Goal: Transaction & Acquisition: Purchase product/service

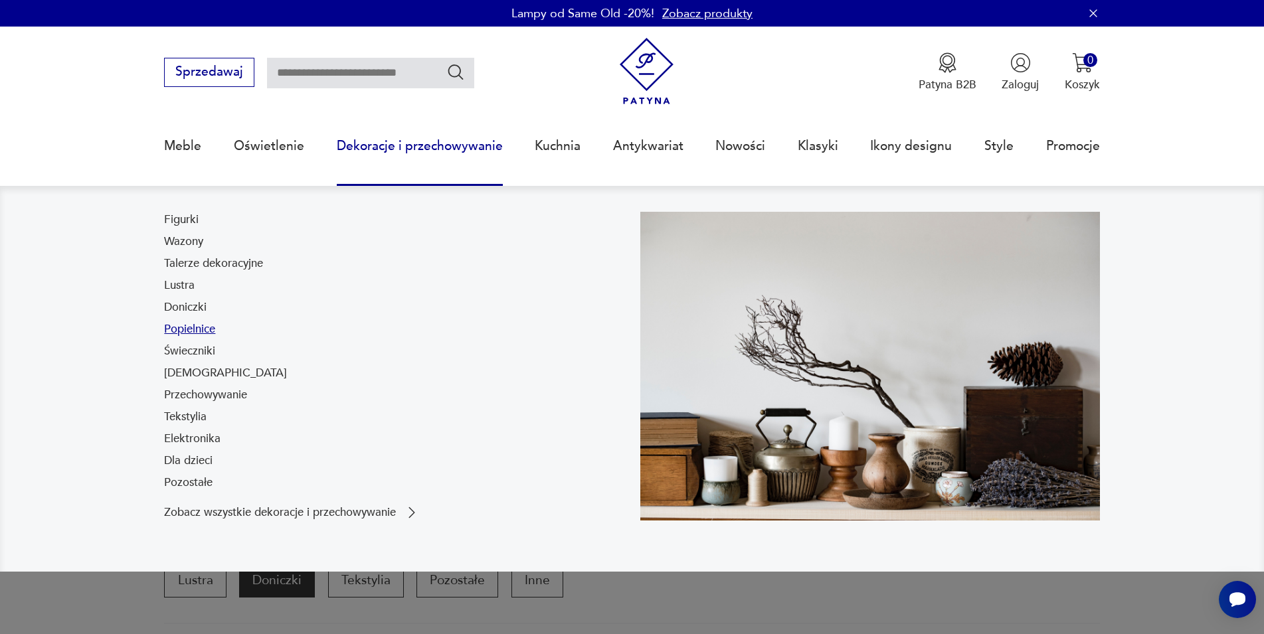
click at [189, 328] on link "Popielnice" at bounding box center [189, 329] width 51 height 16
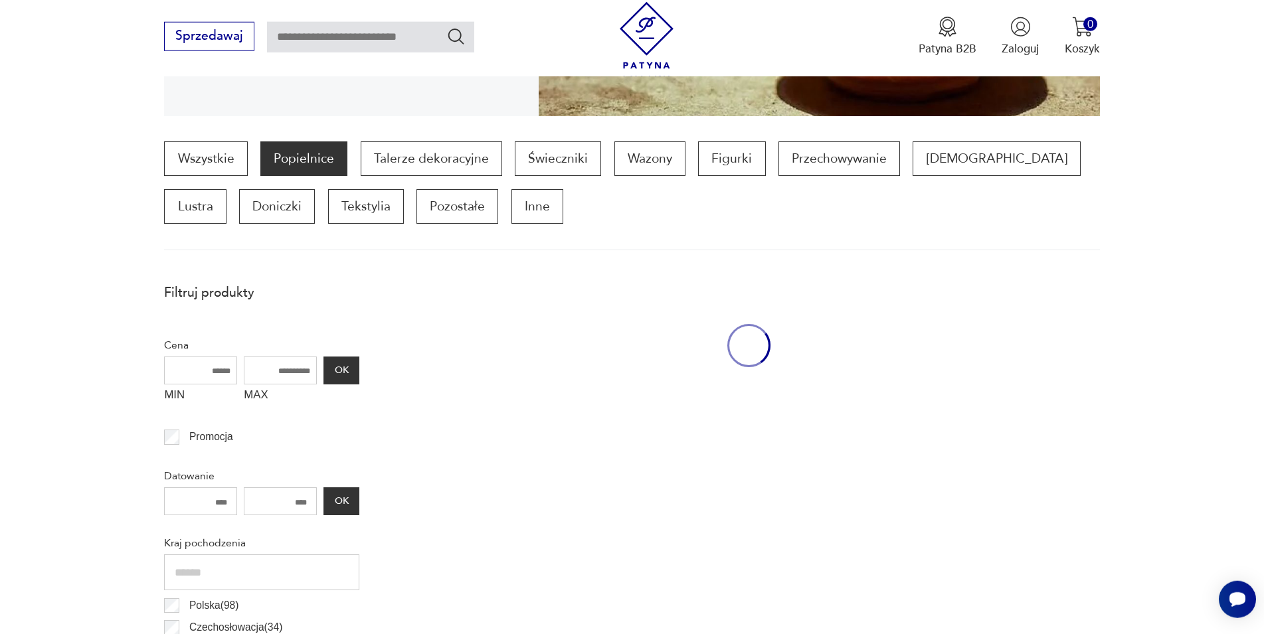
scroll to position [442, 0]
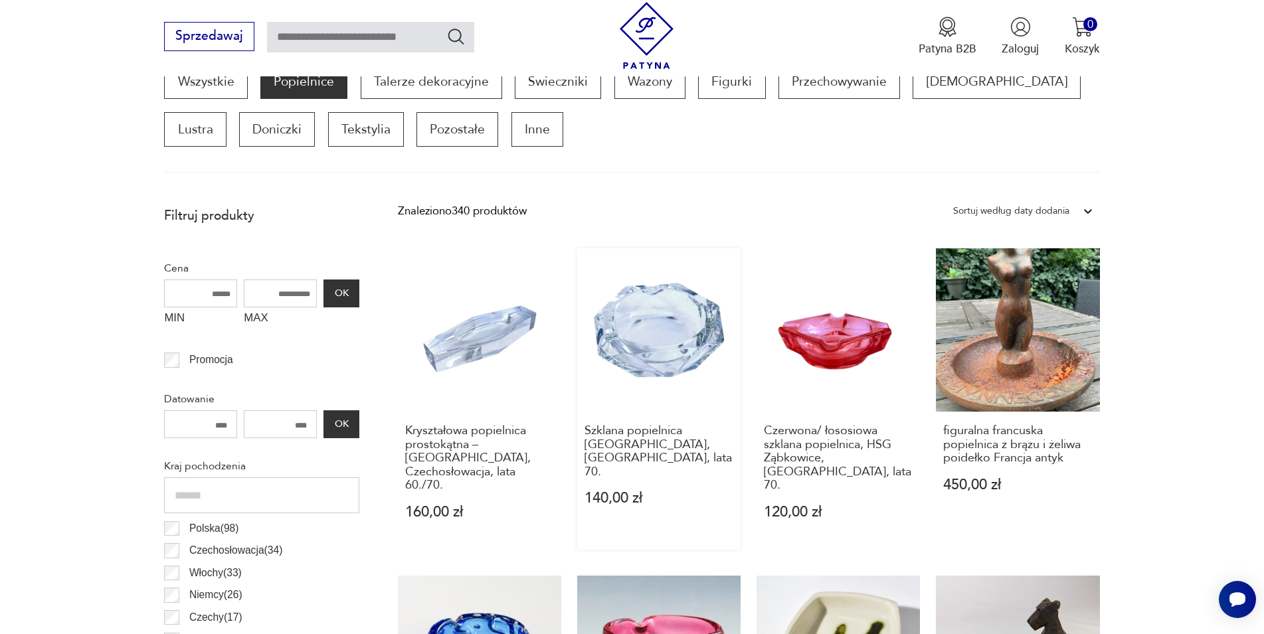
click at [659, 331] on link "Szklana popielnica [GEOGRAPHIC_DATA], Czechosłowacja, lata 70. 140,00 zł" at bounding box center [658, 398] width 163 height 301
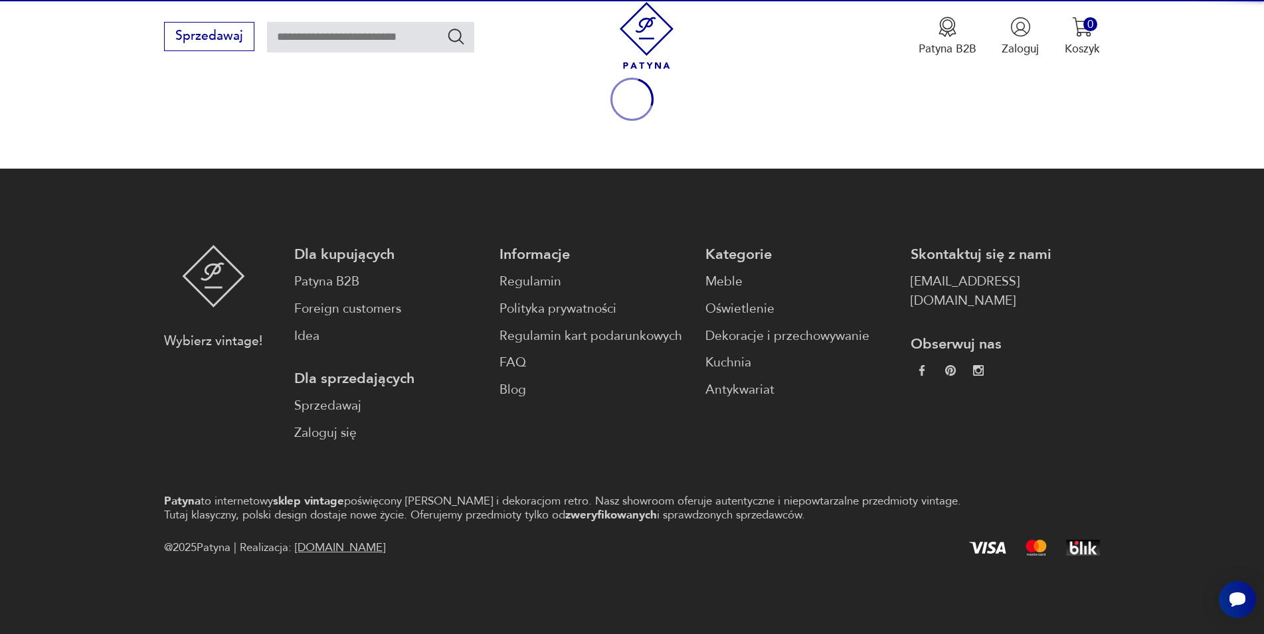
scroll to position [175, 0]
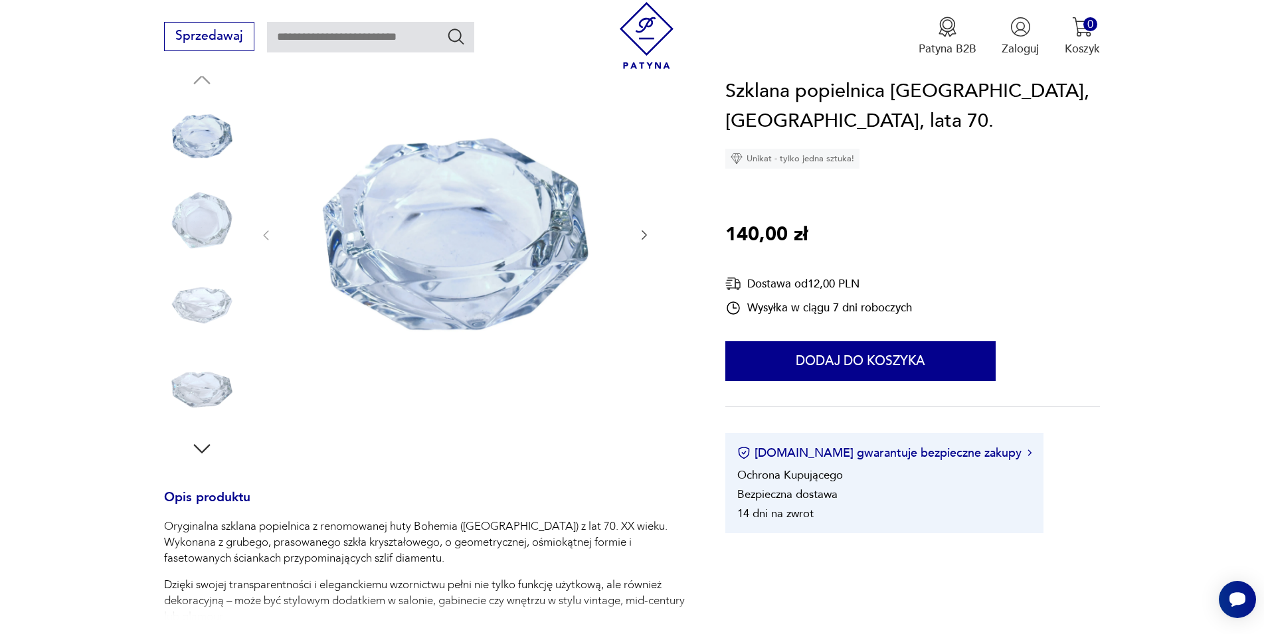
click at [647, 232] on icon "button" at bounding box center [643, 234] width 13 height 13
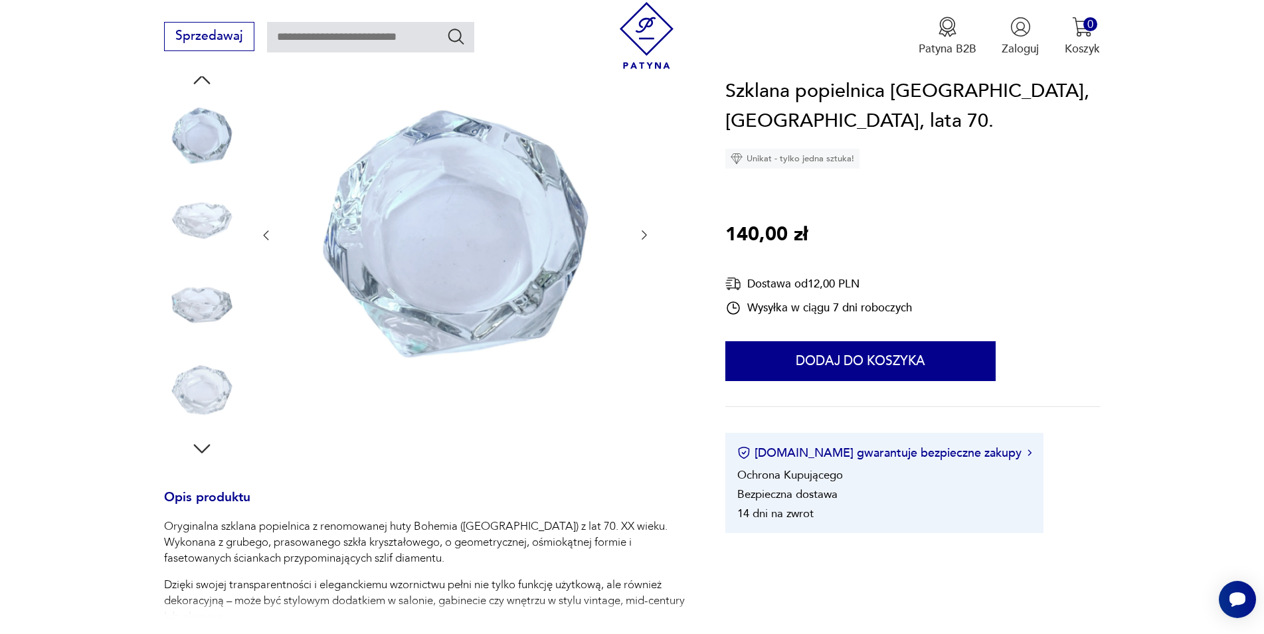
click at [647, 232] on icon "button" at bounding box center [643, 234] width 13 height 13
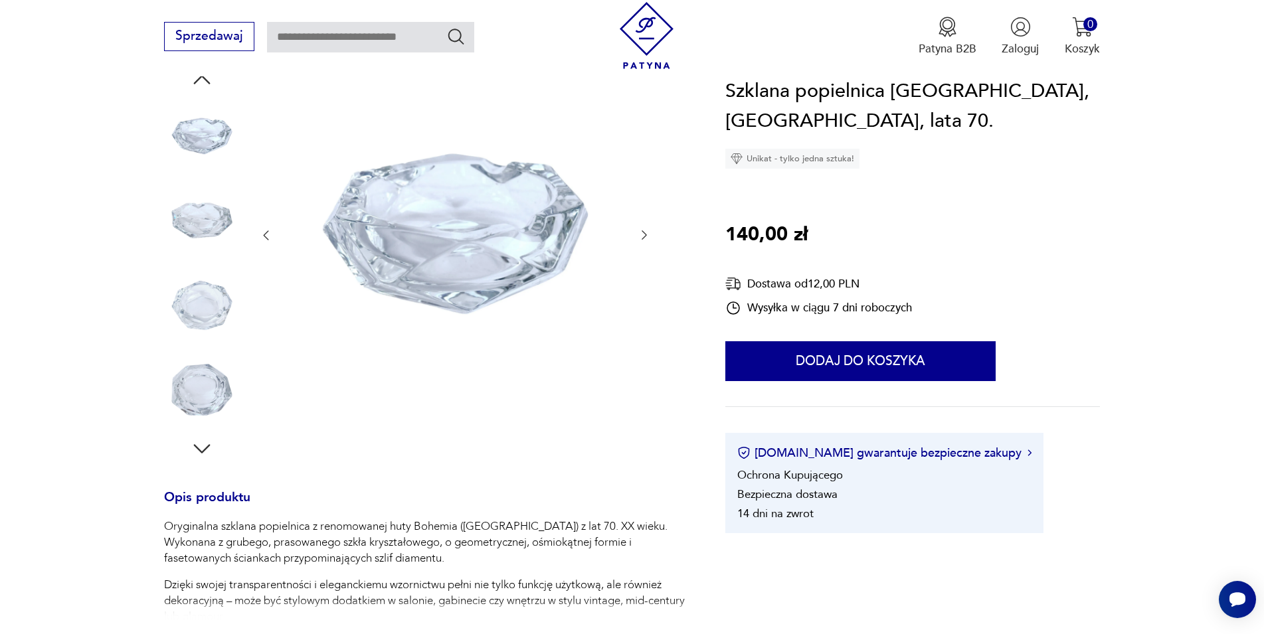
click at [647, 232] on icon "button" at bounding box center [643, 234] width 13 height 13
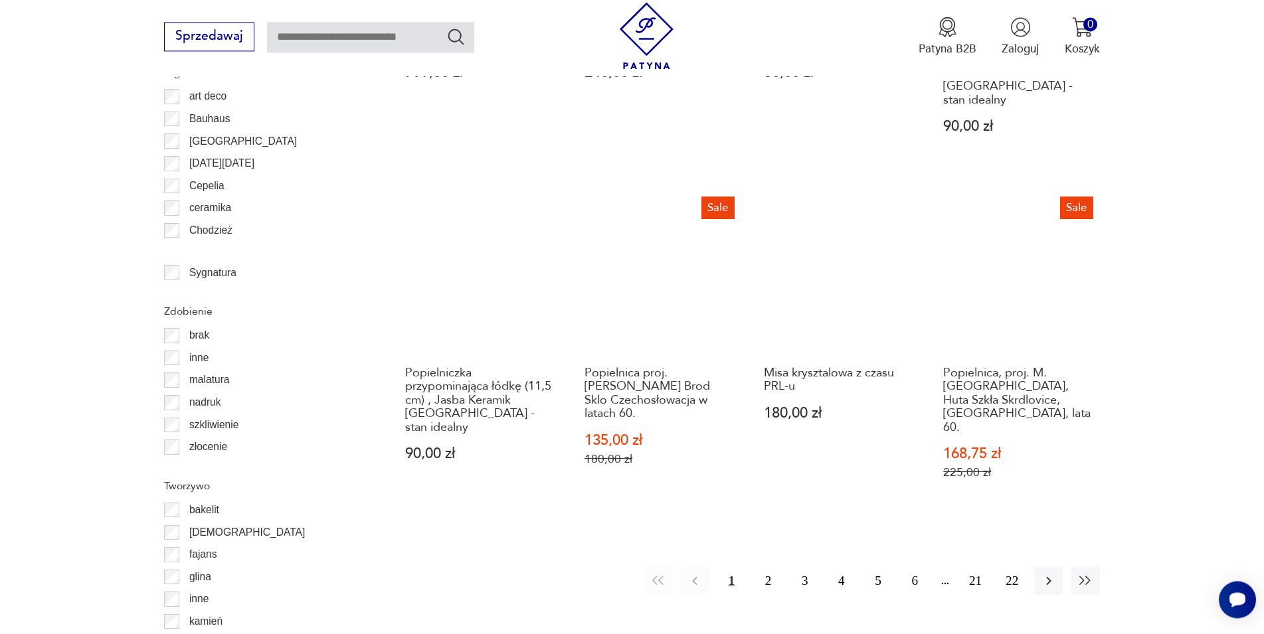
scroll to position [1526, 0]
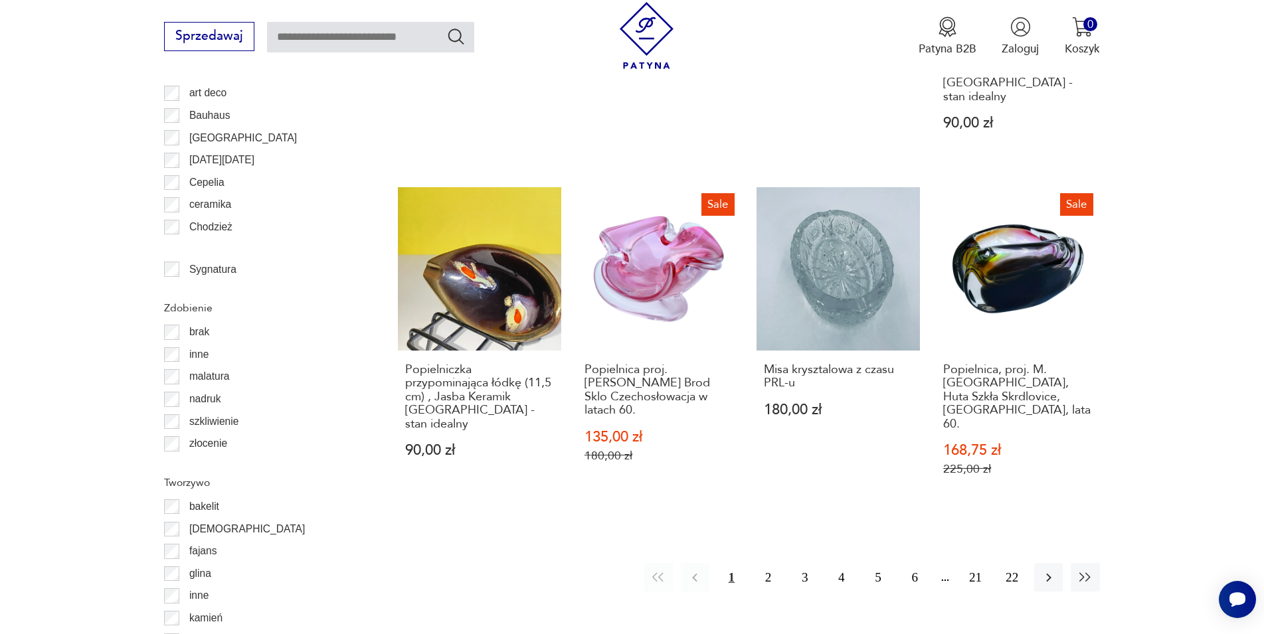
click at [651, 201] on link "Sale Popielnica proj. [PERSON_NAME] Brod Sklo Czechosłowacja w latach 60. 135,0…" at bounding box center [658, 347] width 163 height 321
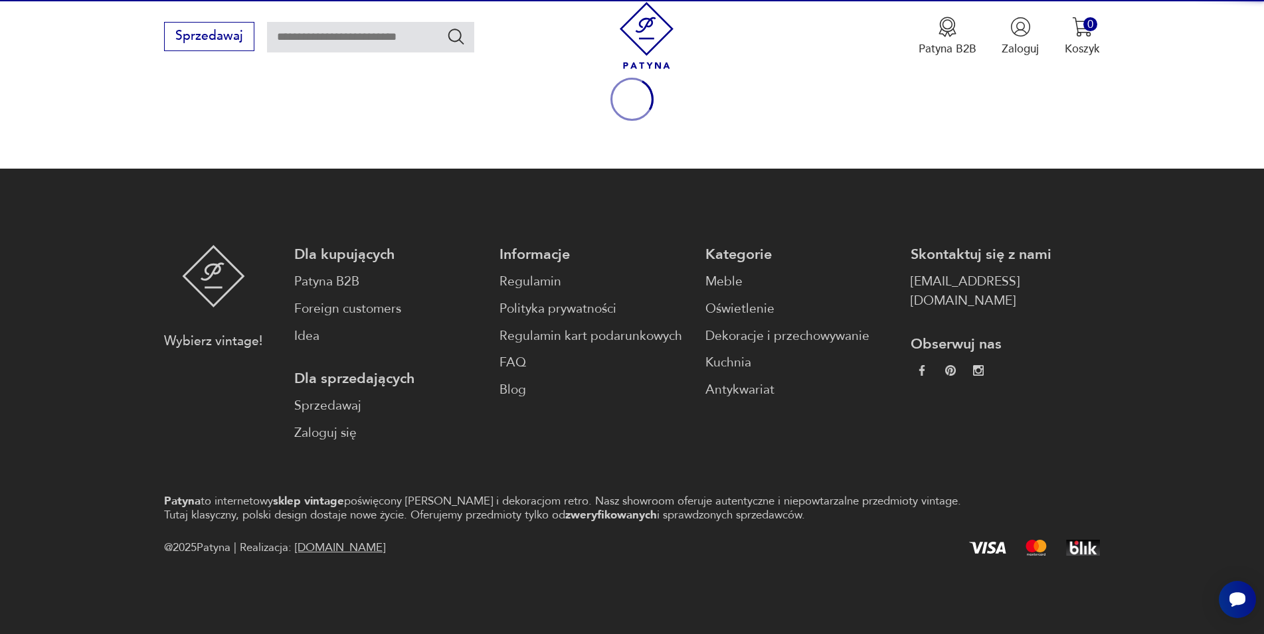
scroll to position [175, 0]
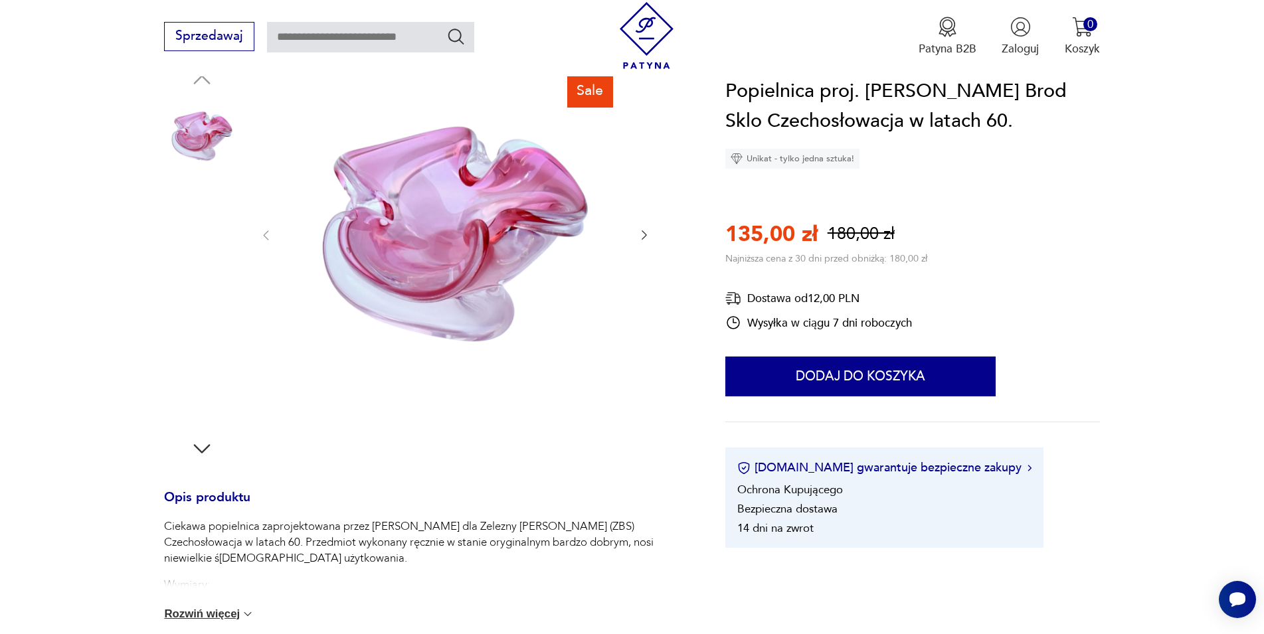
click at [529, 225] on img at bounding box center [455, 234] width 333 height 333
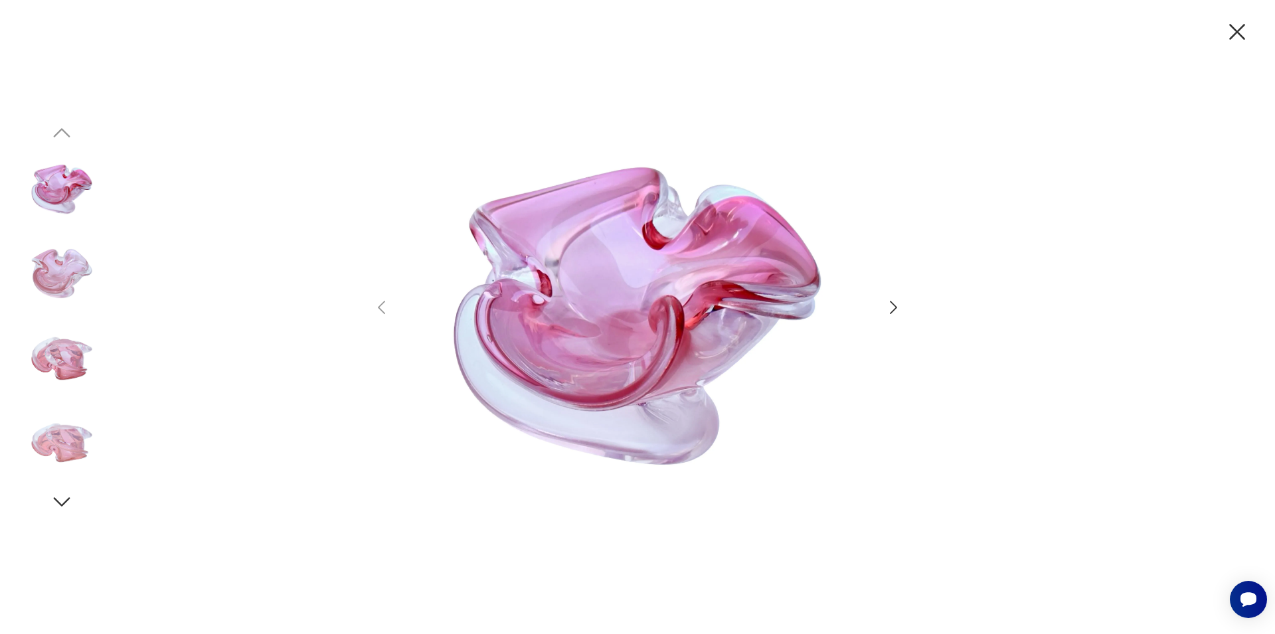
click at [887, 315] on icon "button" at bounding box center [893, 307] width 19 height 19
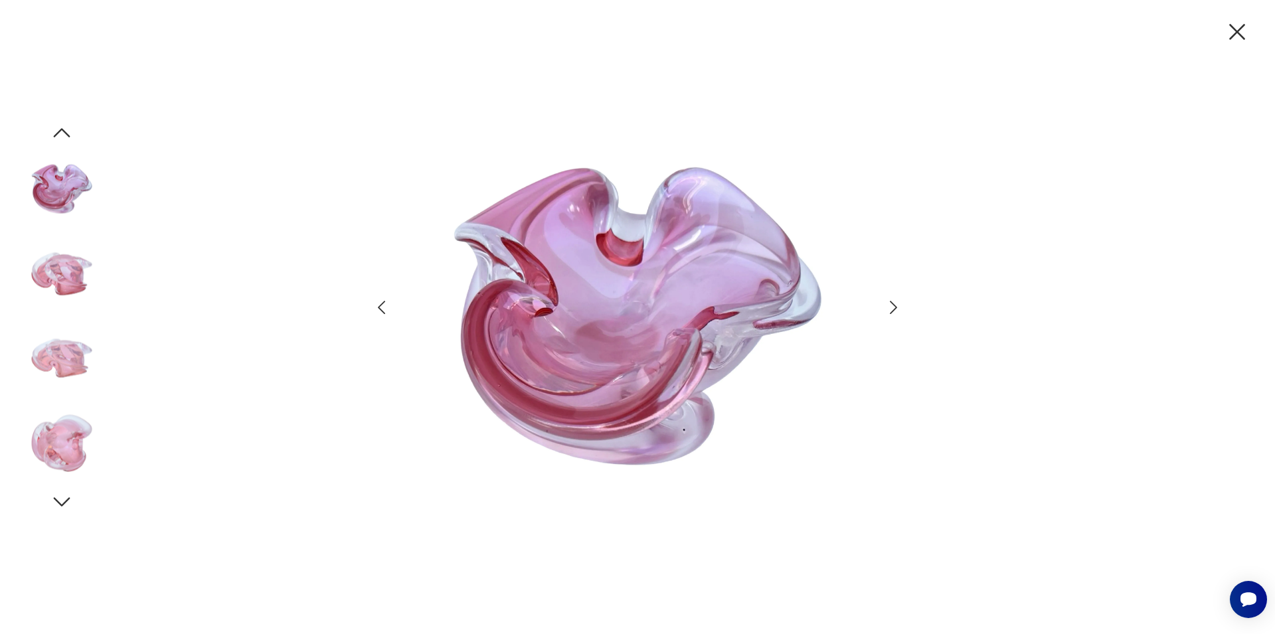
click at [887, 315] on icon "button" at bounding box center [893, 307] width 19 height 19
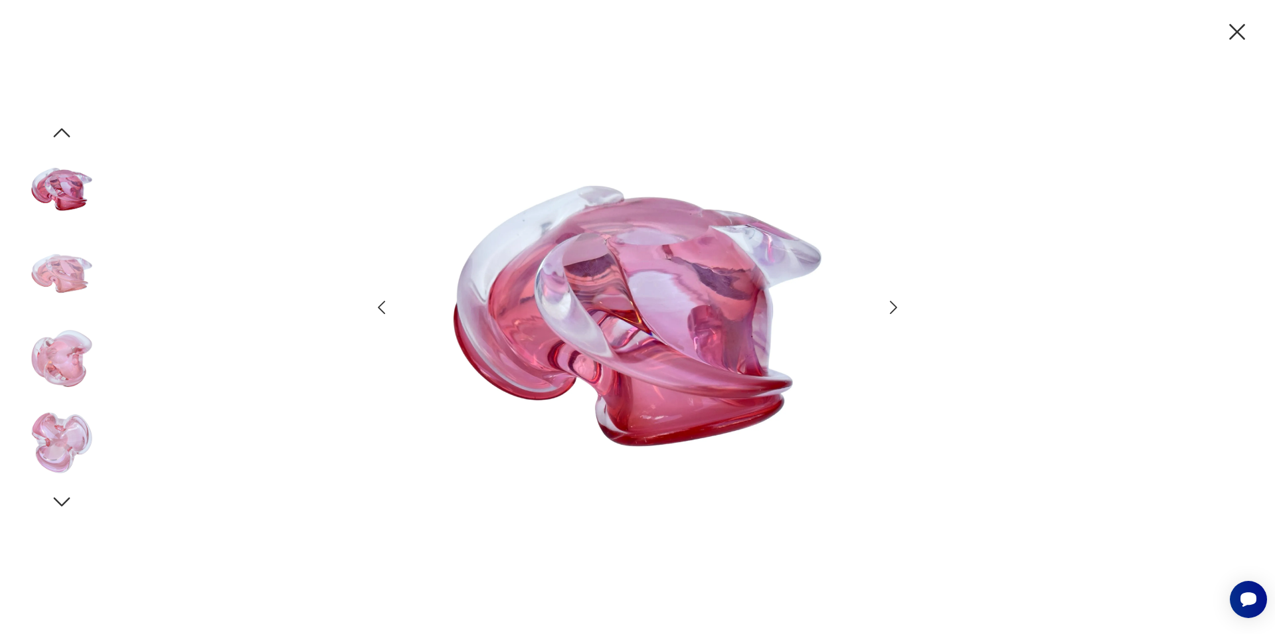
click at [887, 315] on icon "button" at bounding box center [893, 307] width 19 height 19
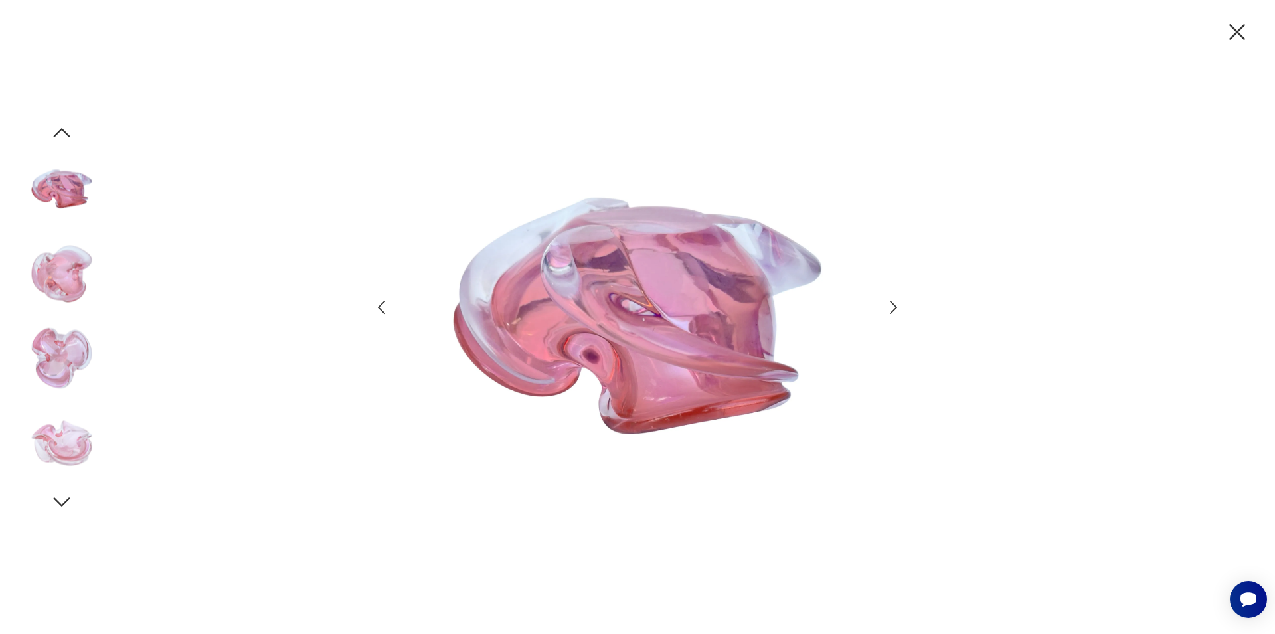
click at [887, 315] on icon "button" at bounding box center [893, 307] width 19 height 19
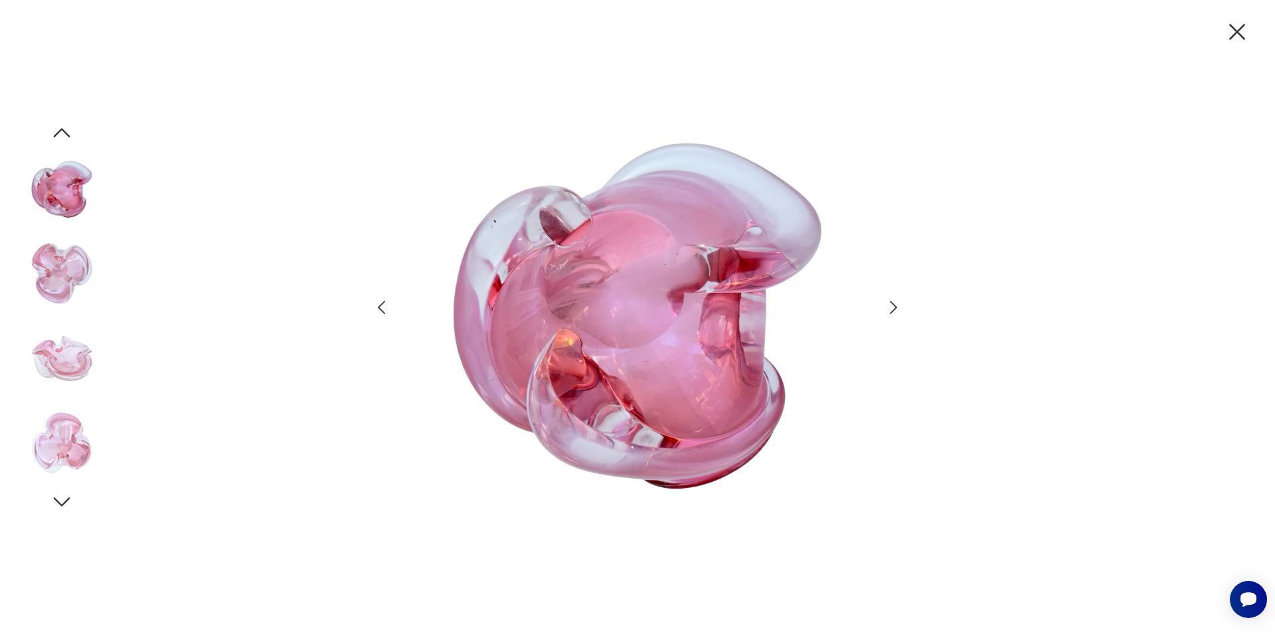
click at [1232, 35] on icon "button" at bounding box center [1237, 32] width 28 height 28
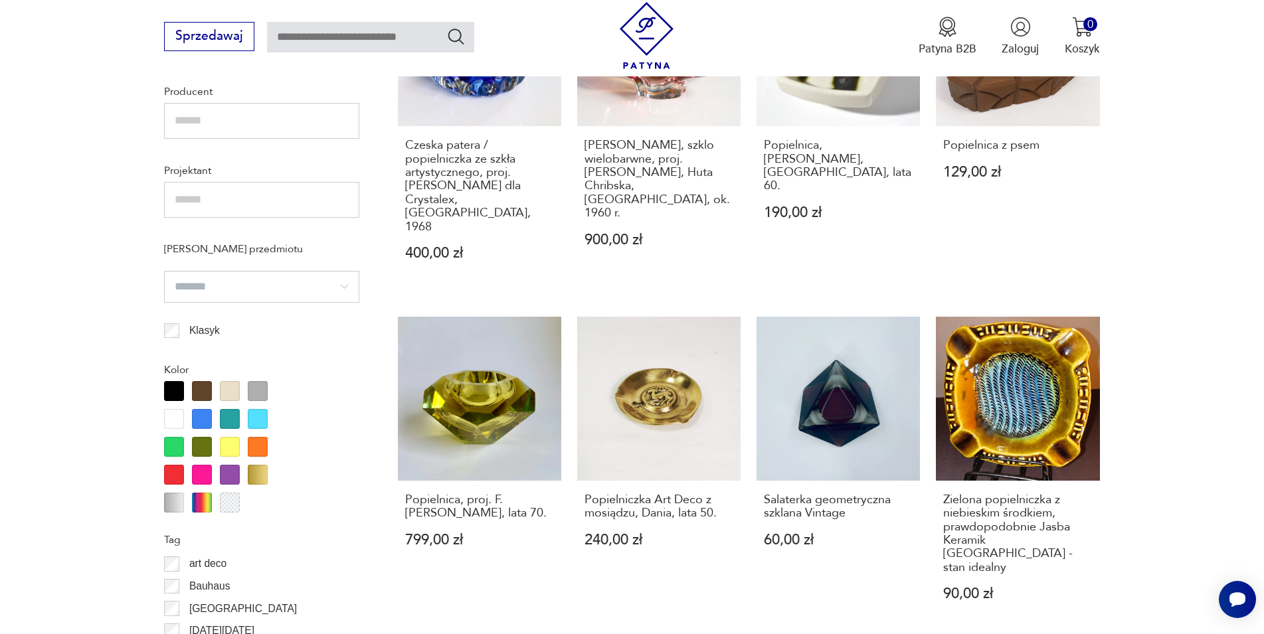
scroll to position [1462, 0]
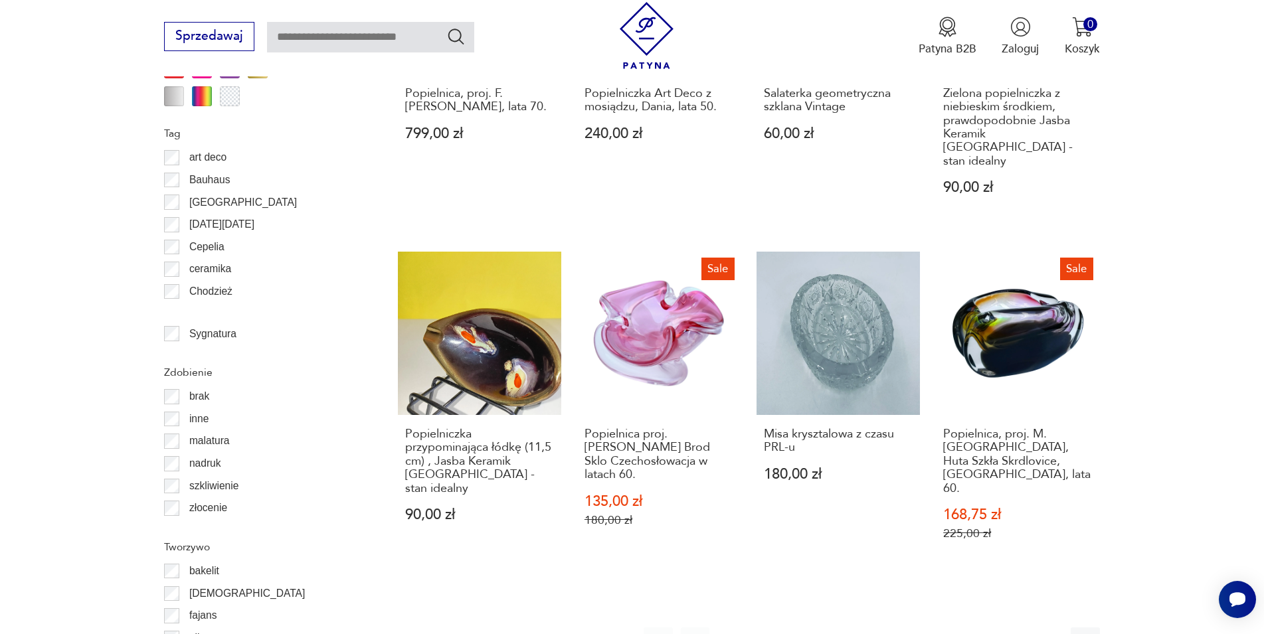
click at [1050, 633] on icon "button" at bounding box center [1049, 642] width 16 height 16
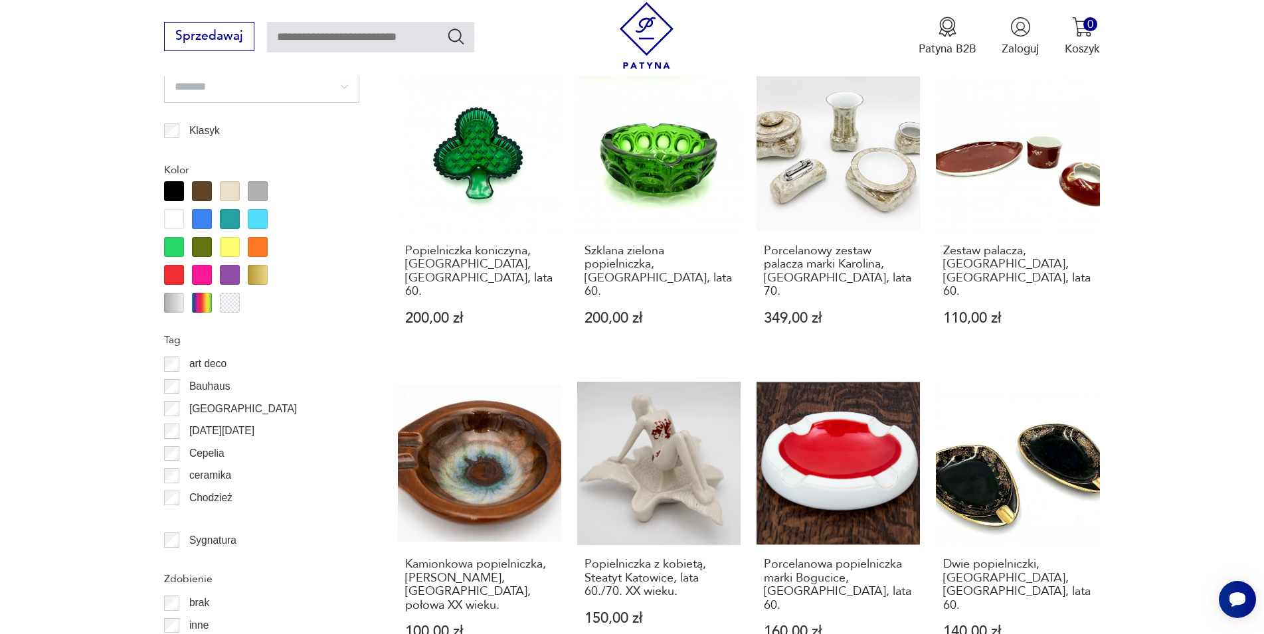
scroll to position [1526, 0]
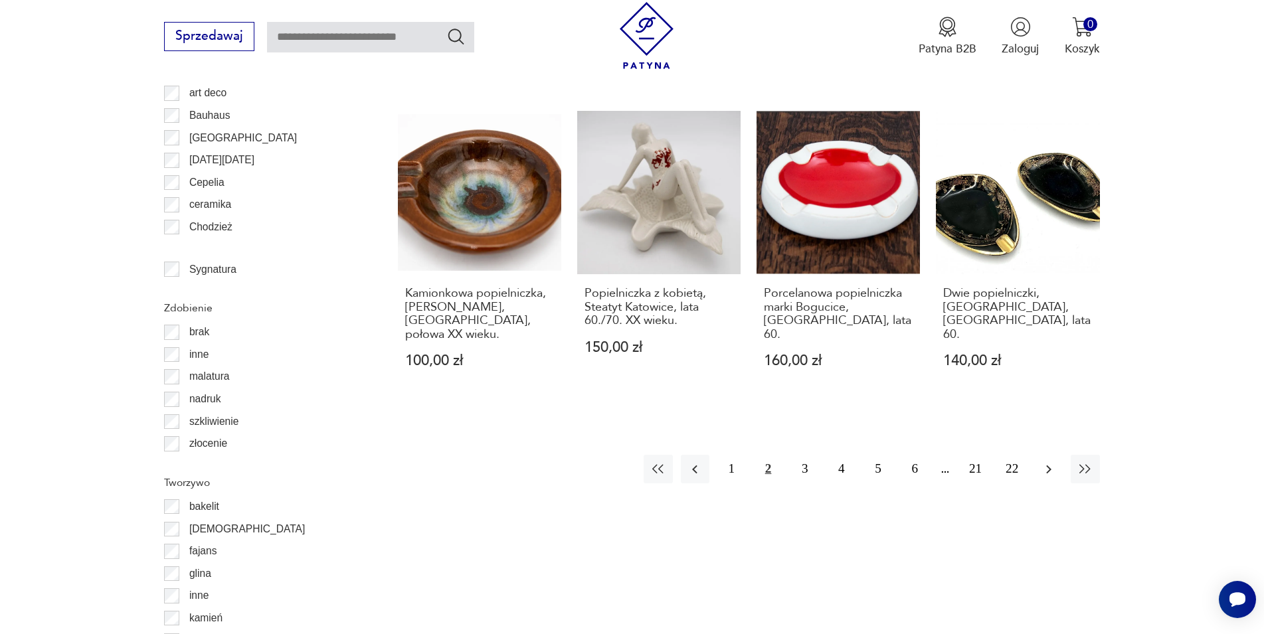
click at [1055, 461] on icon "button" at bounding box center [1049, 469] width 16 height 16
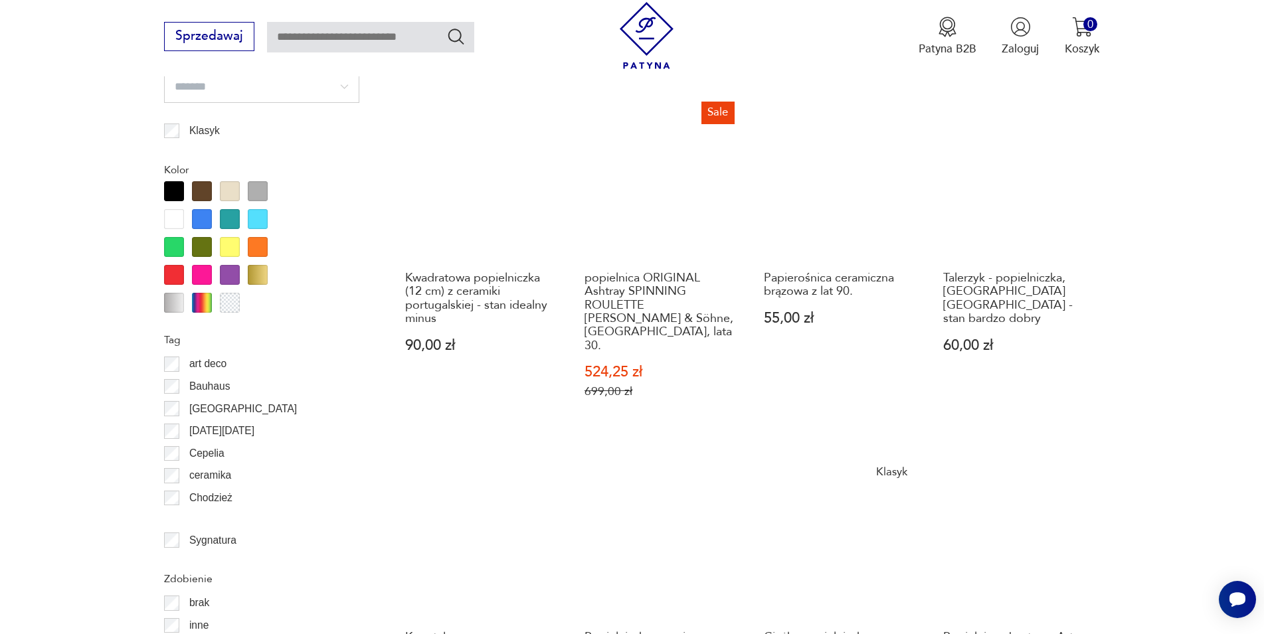
scroll to position [1526, 0]
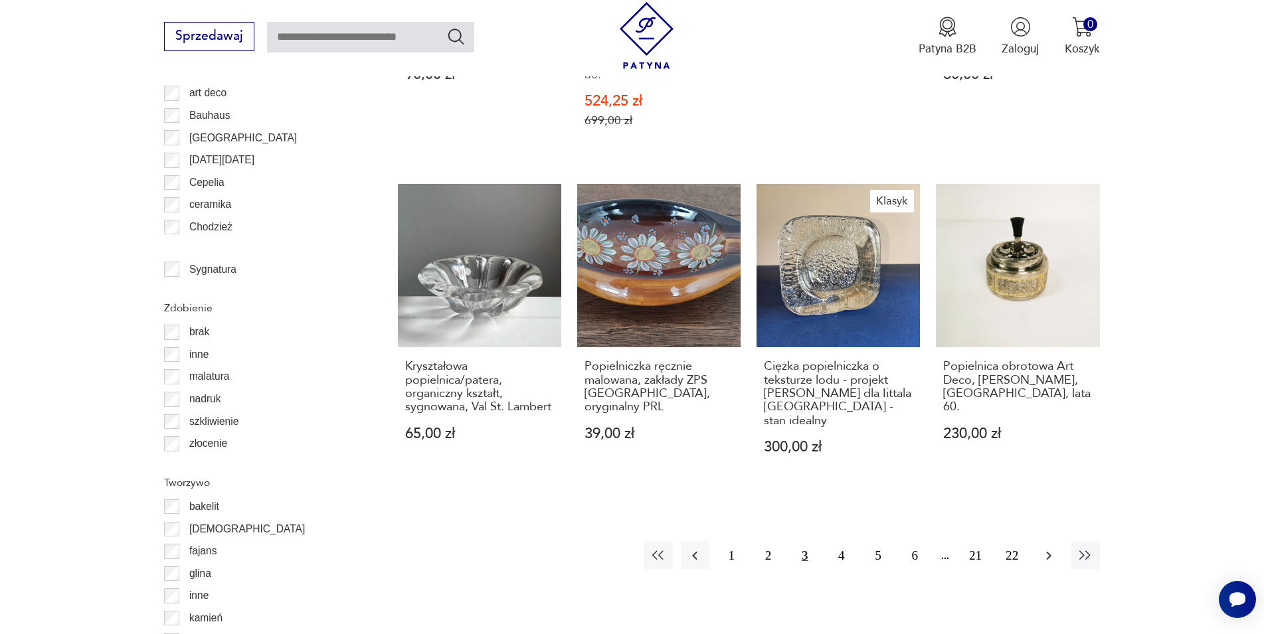
click at [1041, 548] on icon "button" at bounding box center [1049, 556] width 16 height 16
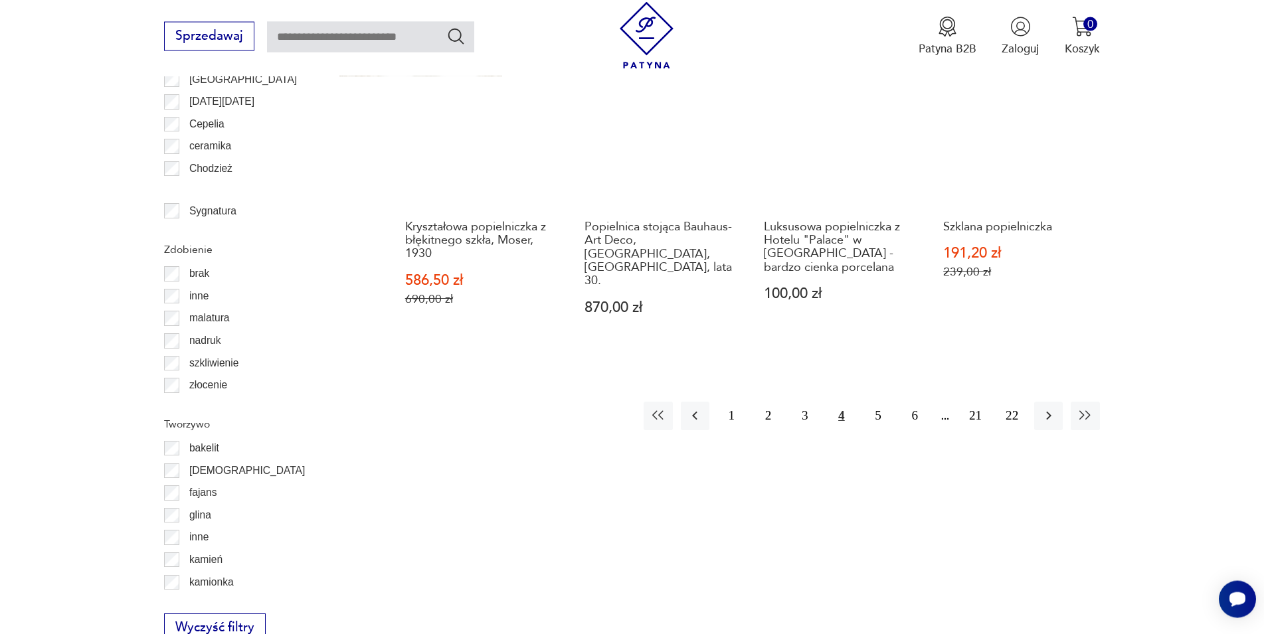
scroll to position [1661, 0]
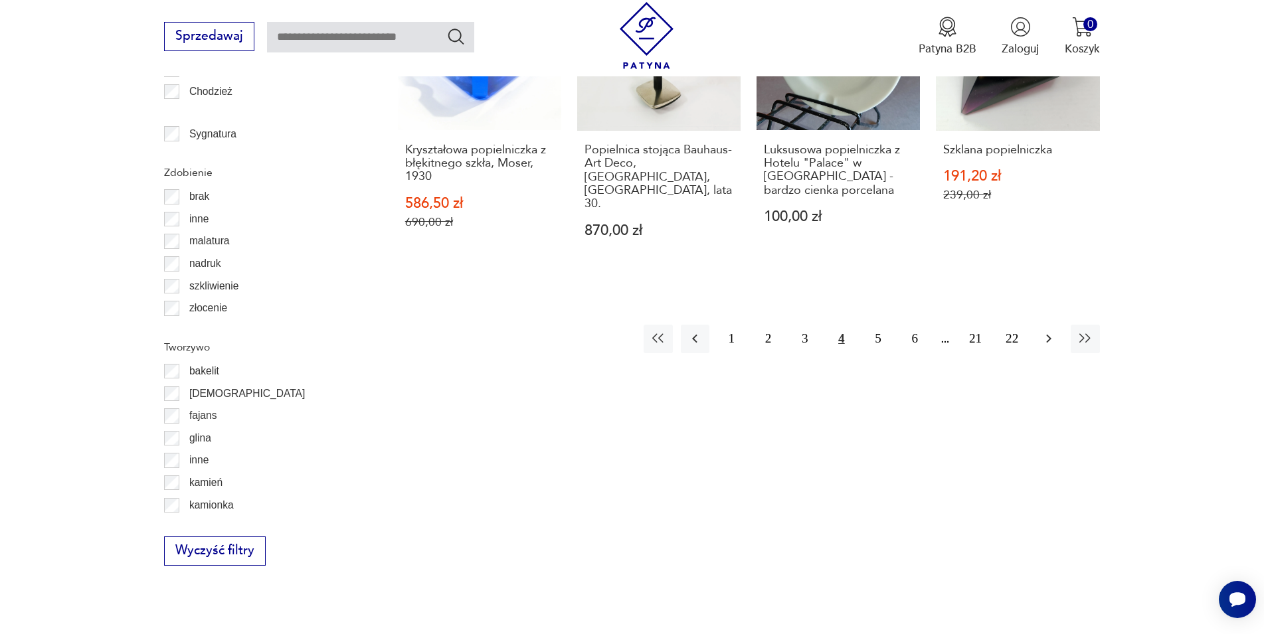
click at [1042, 327] on button "button" at bounding box center [1048, 339] width 29 height 29
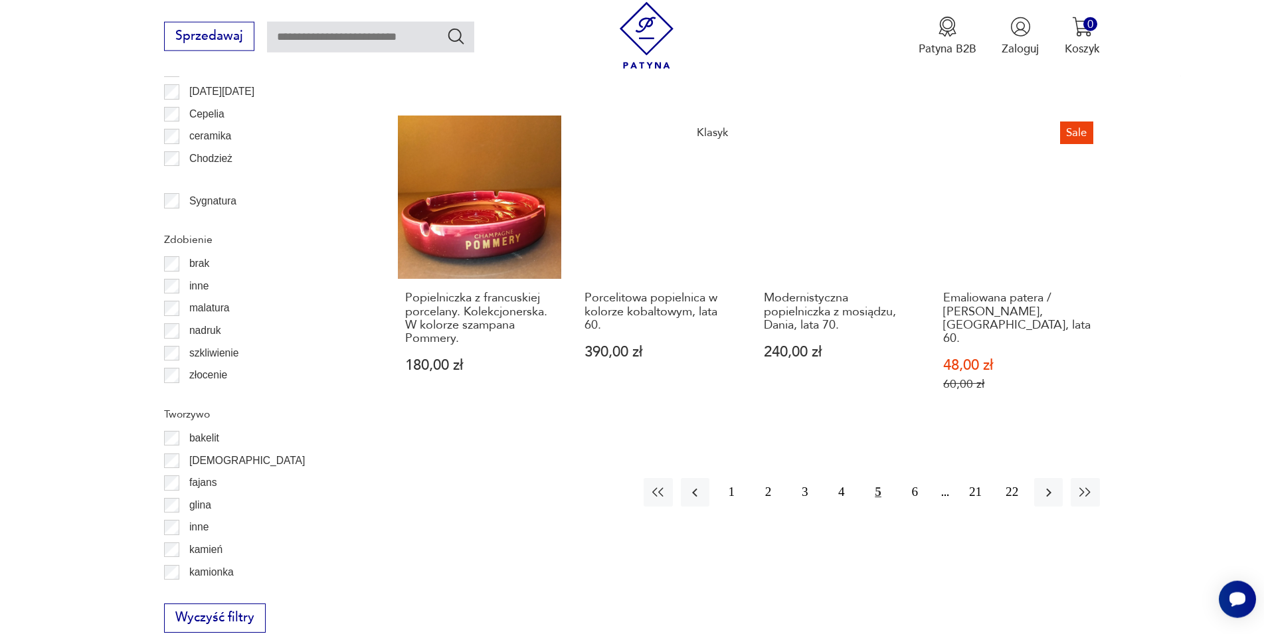
scroll to position [1594, 0]
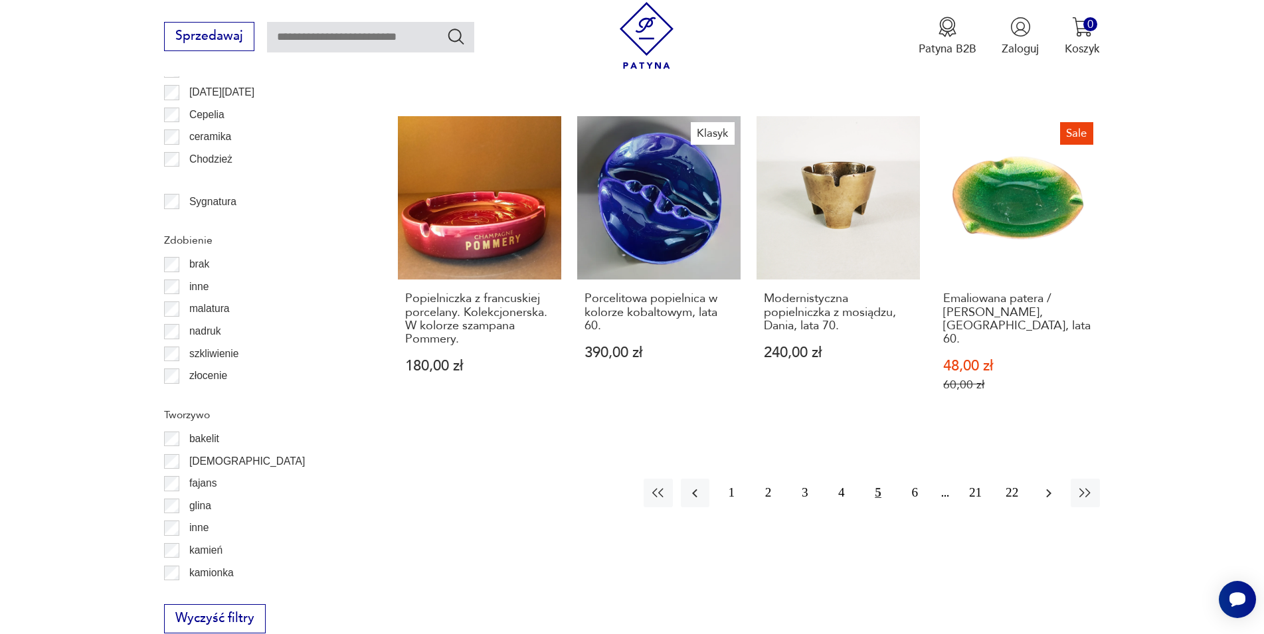
click at [1052, 485] on icon "button" at bounding box center [1049, 493] width 16 height 16
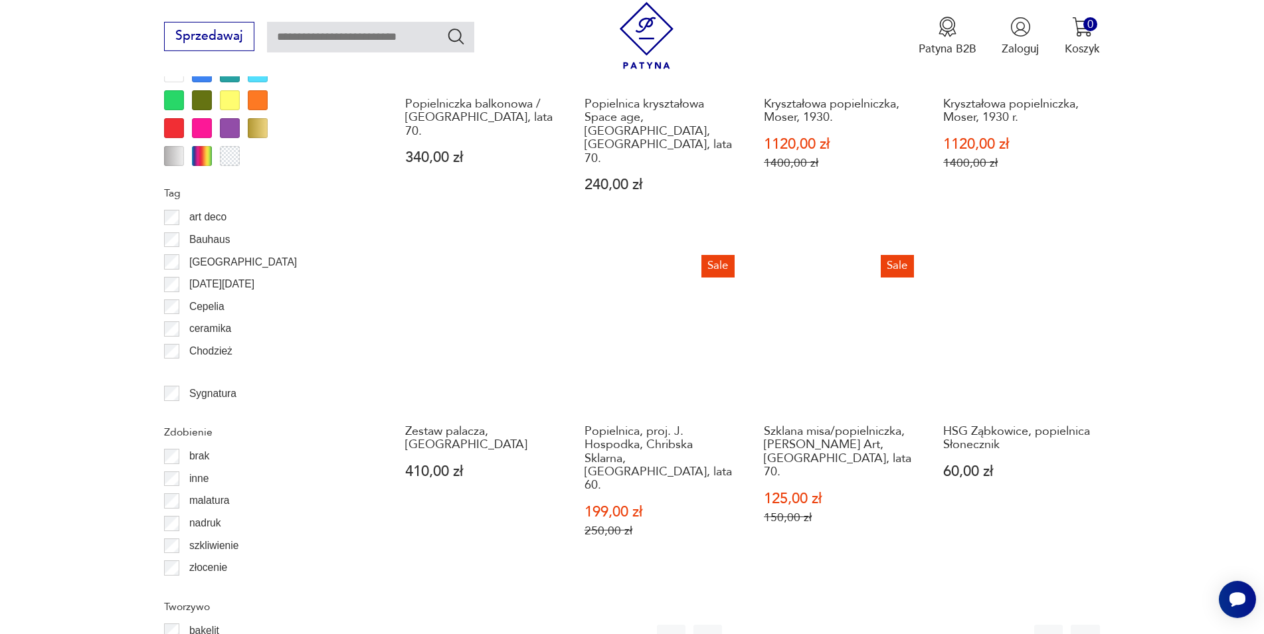
scroll to position [1458, 0]
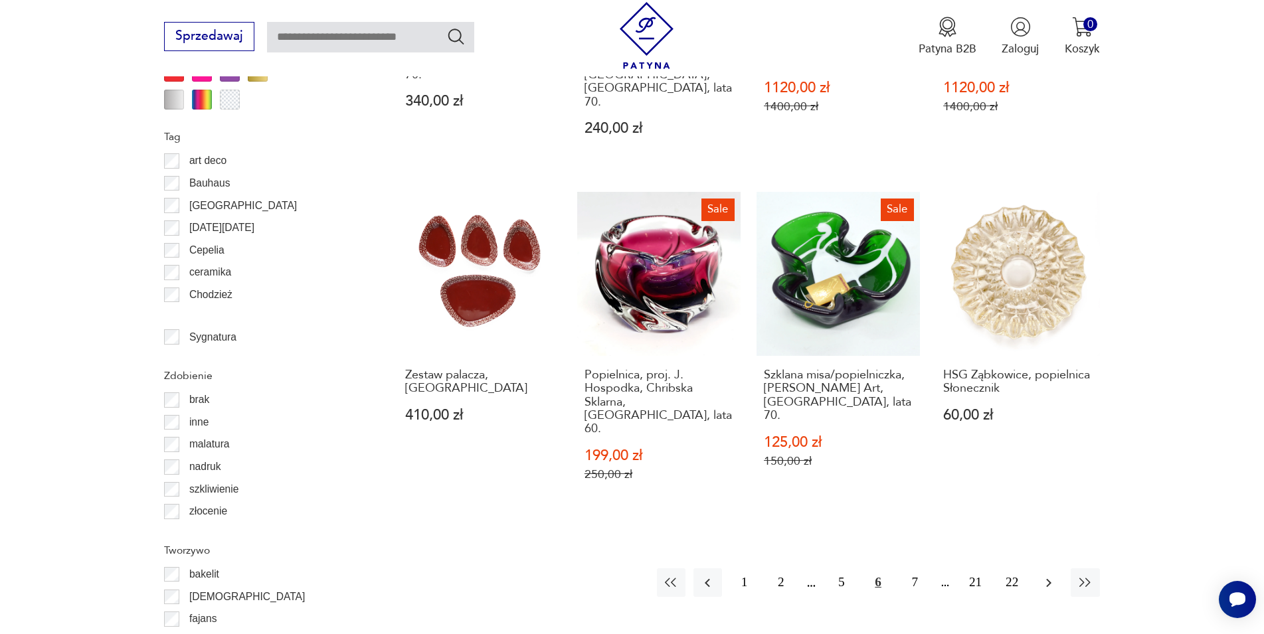
click at [1041, 575] on icon "button" at bounding box center [1049, 583] width 16 height 16
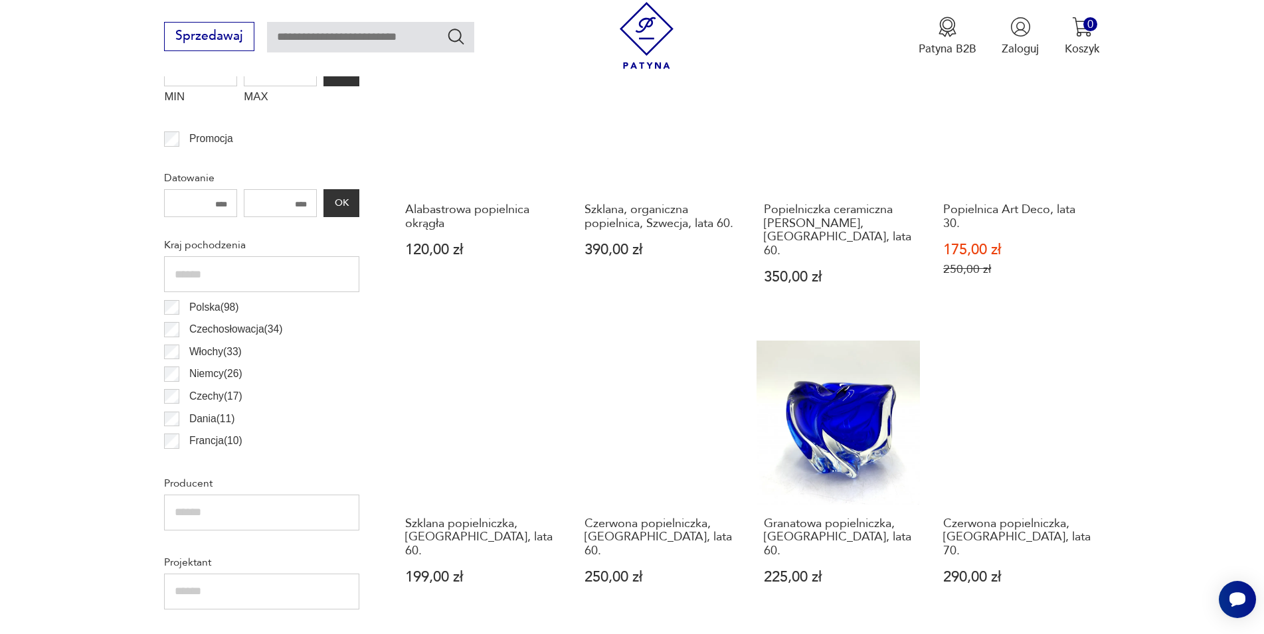
scroll to position [713, 0]
